Goal: Information Seeking & Learning: Learn about a topic

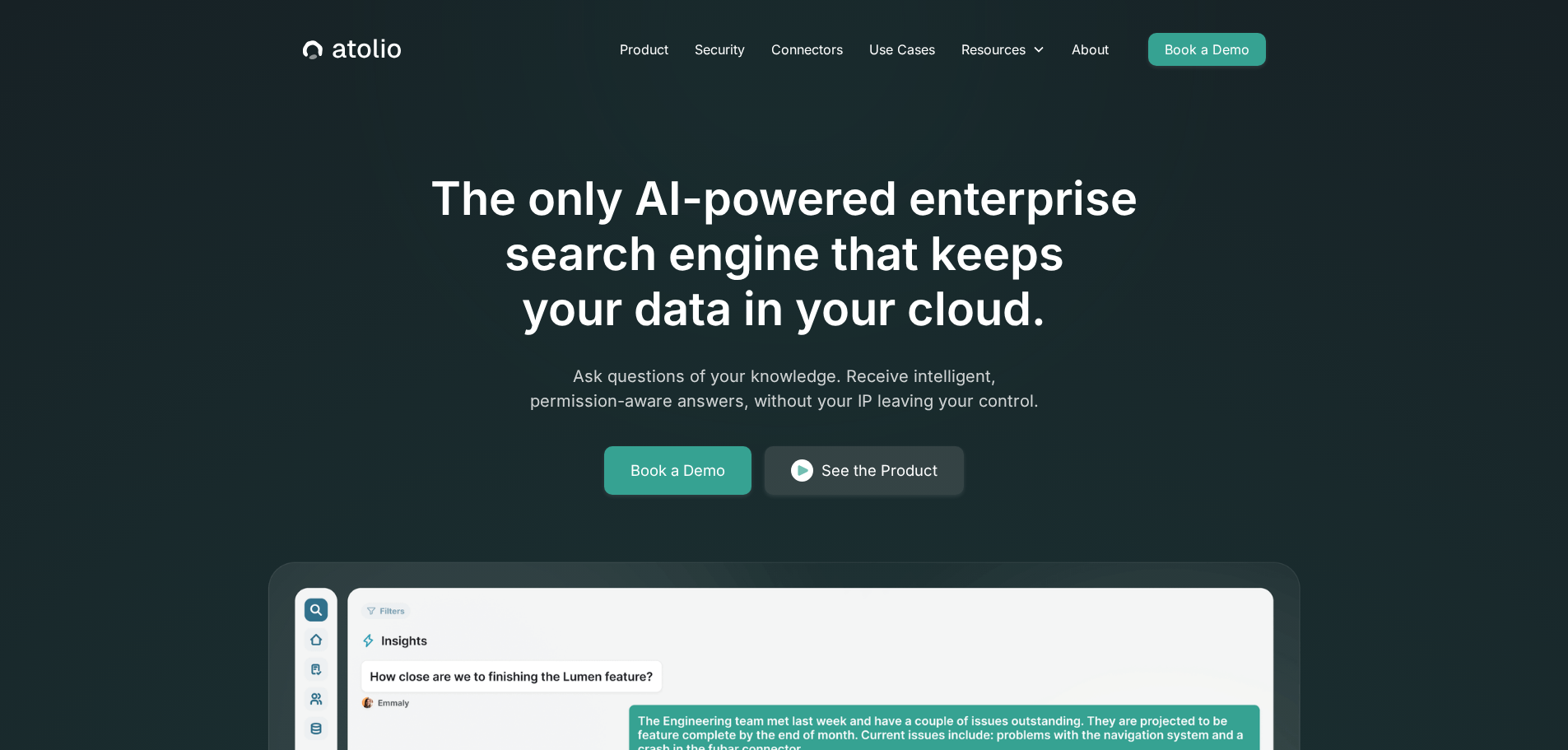
drag, startPoint x: 1417, startPoint y: 519, endPoint x: 1389, endPoint y: -100, distance: 619.6
click at [1081, 46] on link "About" at bounding box center [1090, 49] width 64 height 33
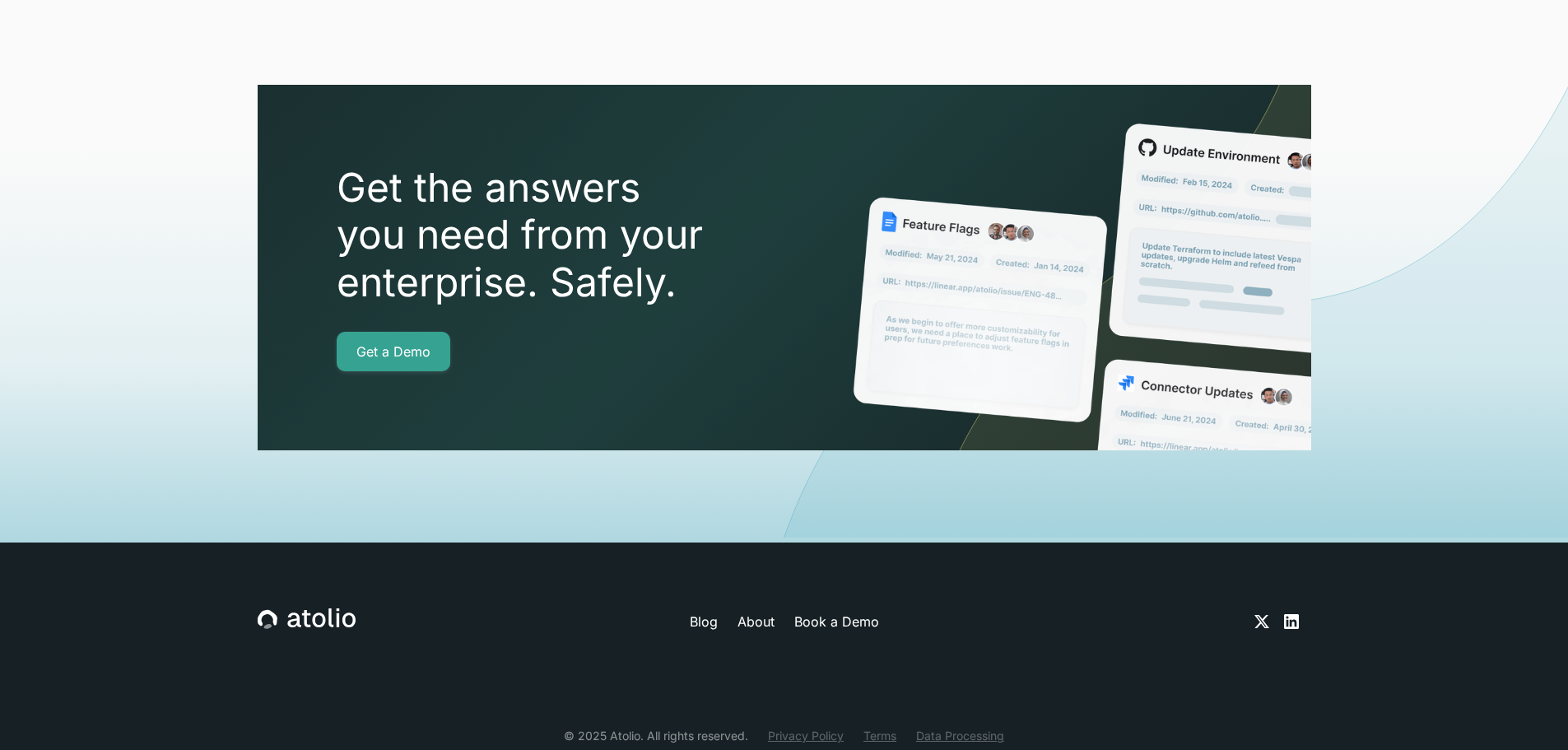
scroll to position [5802, 0]
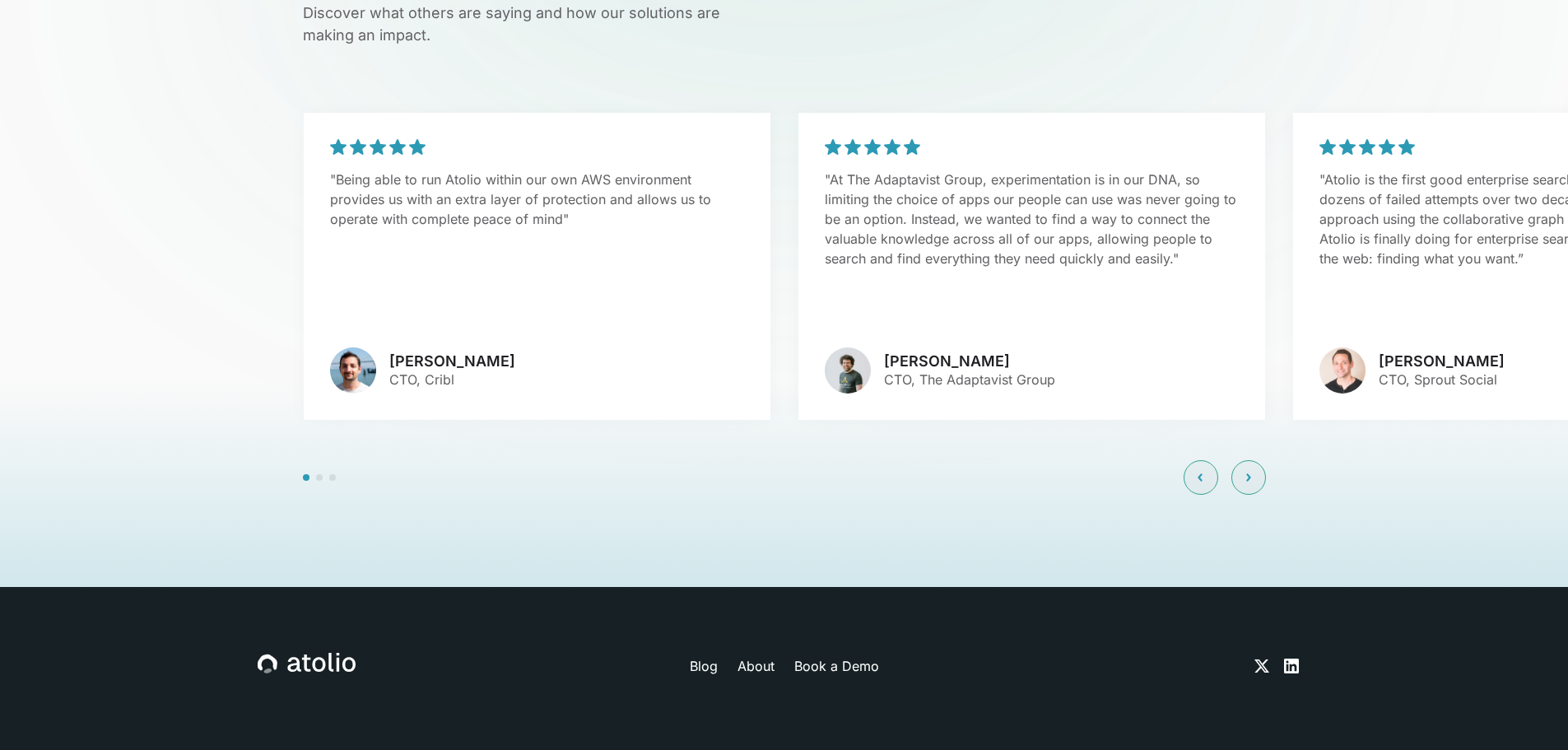
scroll to position [3976, 0]
